Goal: Information Seeking & Learning: Learn about a topic

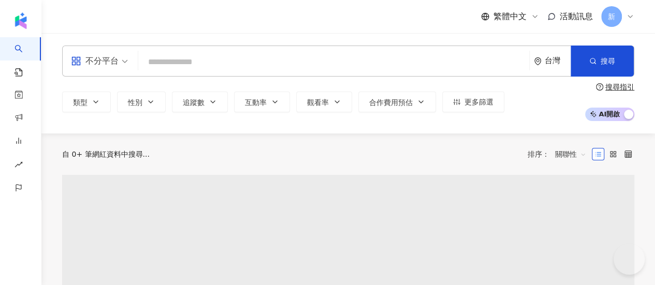
click at [278, 56] on input "search" at bounding box center [333, 62] width 383 height 20
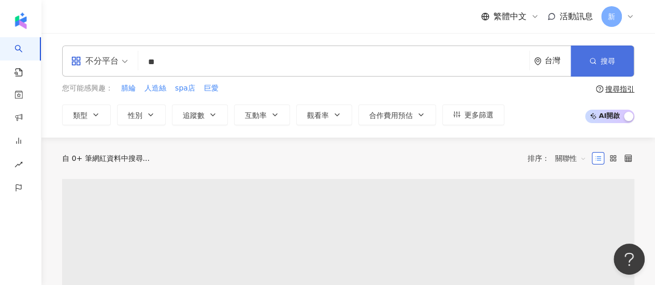
type input "**"
click at [607, 49] on button "搜尋" at bounding box center [602, 61] width 63 height 31
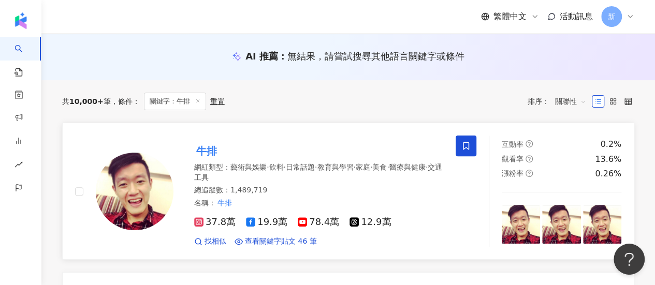
scroll to position [155, 0]
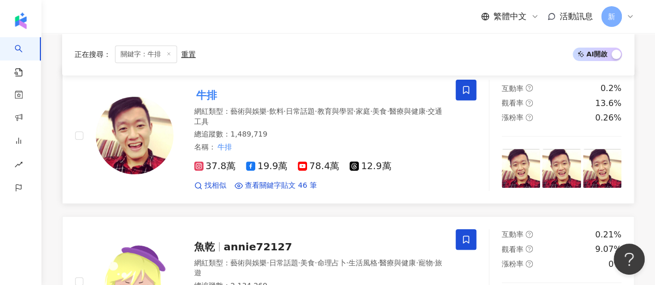
click at [315, 115] on span "日常話題" at bounding box center [300, 111] width 29 height 8
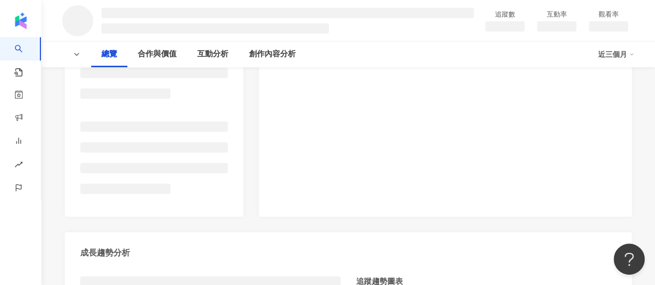
scroll to position [104, 0]
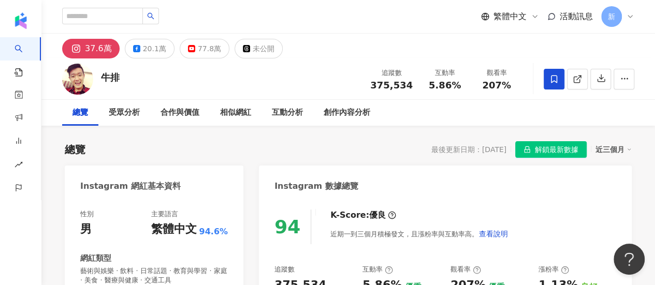
click at [548, 150] on span "解鎖最新數據" at bounding box center [557, 150] width 44 height 17
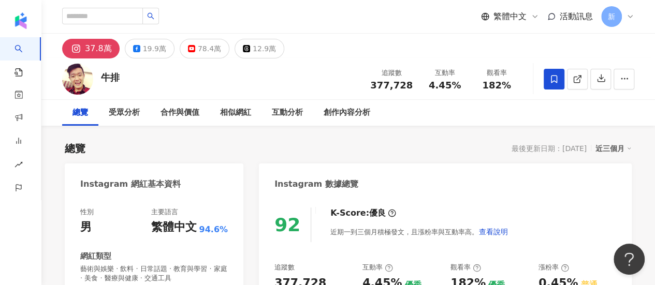
click at [618, 147] on div "近三個月" at bounding box center [614, 148] width 36 height 13
click at [621, 190] on link "近六個月" at bounding box center [618, 190] width 29 height 11
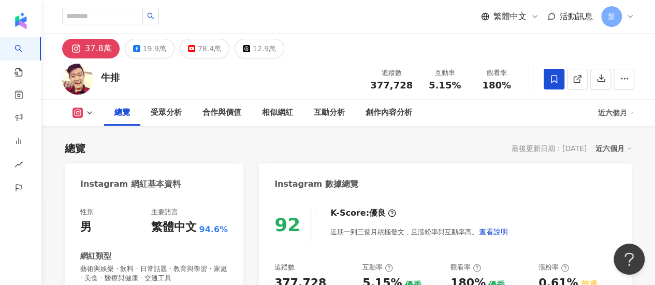
scroll to position [52, 0]
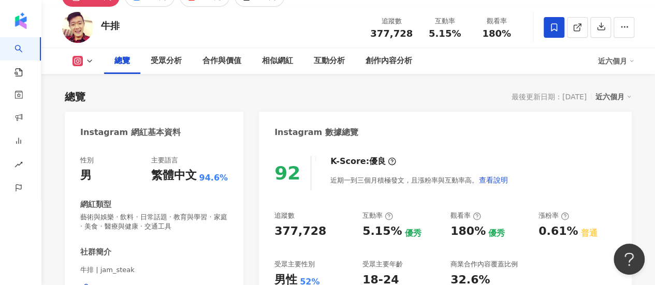
click at [613, 94] on div "近六個月" at bounding box center [614, 96] width 36 height 13
click at [610, 124] on link "近三個月" at bounding box center [618, 117] width 29 height 11
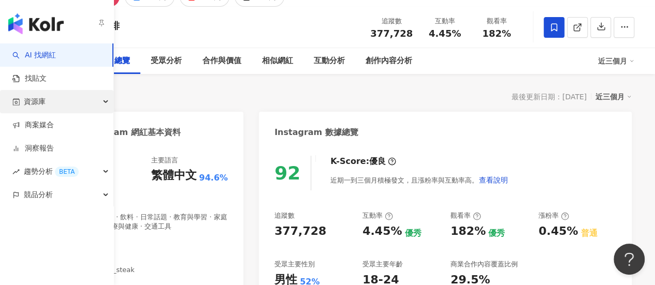
click at [55, 98] on div "資源庫" at bounding box center [56, 101] width 113 height 23
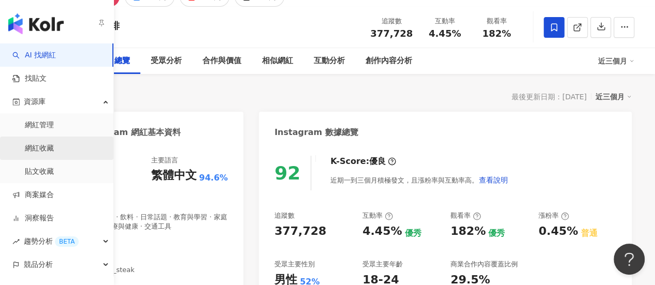
click at [54, 152] on link "網紅收藏" at bounding box center [39, 149] width 29 height 10
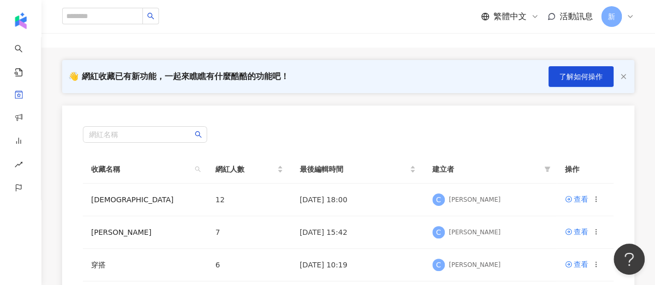
scroll to position [104, 0]
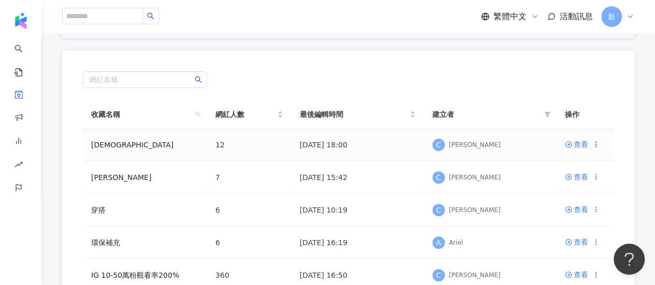
click at [577, 152] on td "查看" at bounding box center [585, 145] width 57 height 33
click at [574, 146] on div "查看" at bounding box center [581, 144] width 15 height 11
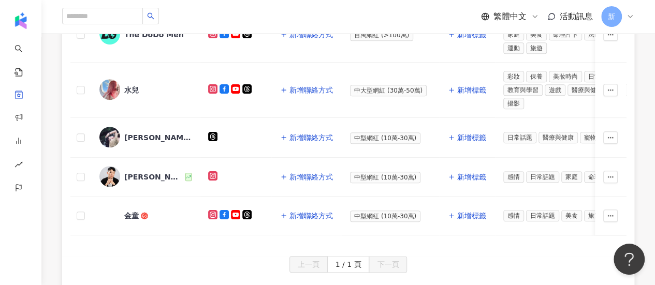
scroll to position [570, 0]
